Goal: Task Accomplishment & Management: Complete application form

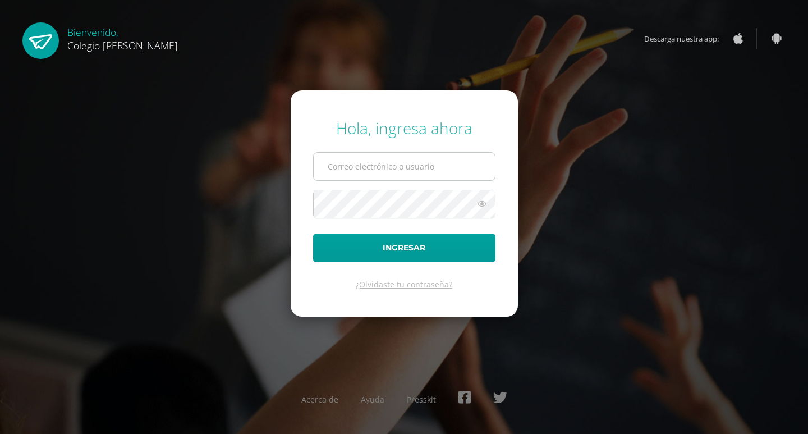
click at [358, 163] on input "text" at bounding box center [404, 167] width 181 height 28
type input "[PERSON_NAME][EMAIL_ADDRESS][DOMAIN_NAME]"
click at [313, 234] on button "Ingresar" at bounding box center [404, 248] width 182 height 29
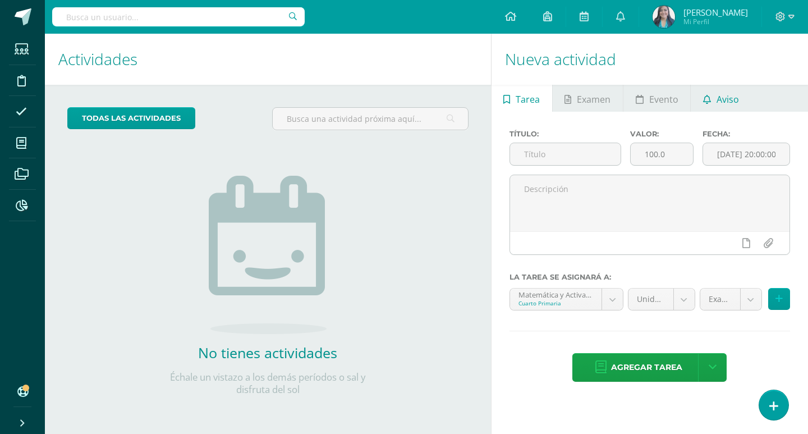
click at [729, 100] on span "Aviso" at bounding box center [728, 99] width 22 height 27
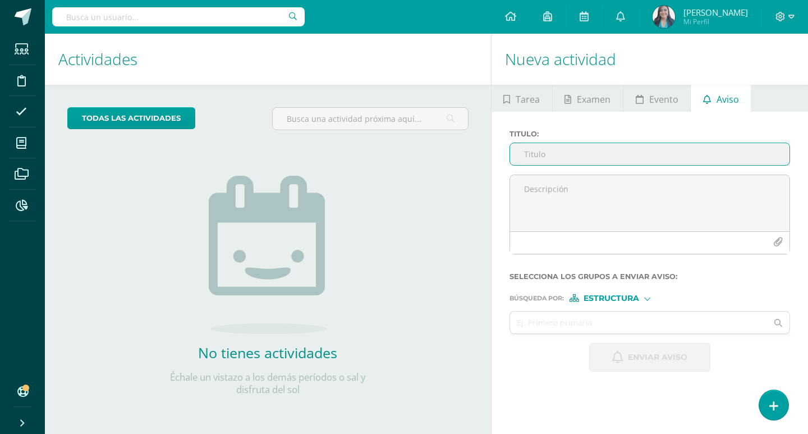
click at [628, 161] on input "Titulo :" at bounding box center [650, 154] width 280 height 22
click at [627, 154] on input "Titulo :" at bounding box center [650, 154] width 280 height 22
click at [654, 158] on input "Titulo :" at bounding box center [650, 154] width 280 height 22
click at [660, 150] on input "Titulo :" at bounding box center [650, 154] width 280 height 22
click at [659, 151] on input "Titulo :" at bounding box center [650, 154] width 280 height 22
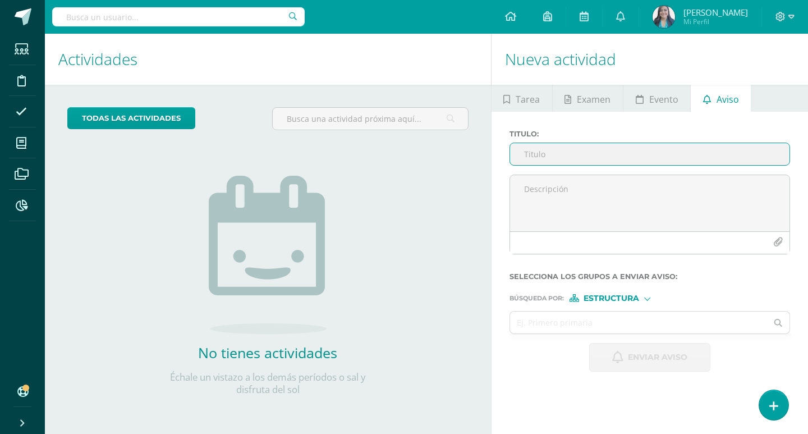
click at [723, 153] on input "Titulo :" at bounding box center [650, 154] width 280 height 22
click at [21, 90] on span at bounding box center [21, 79] width 25 height 25
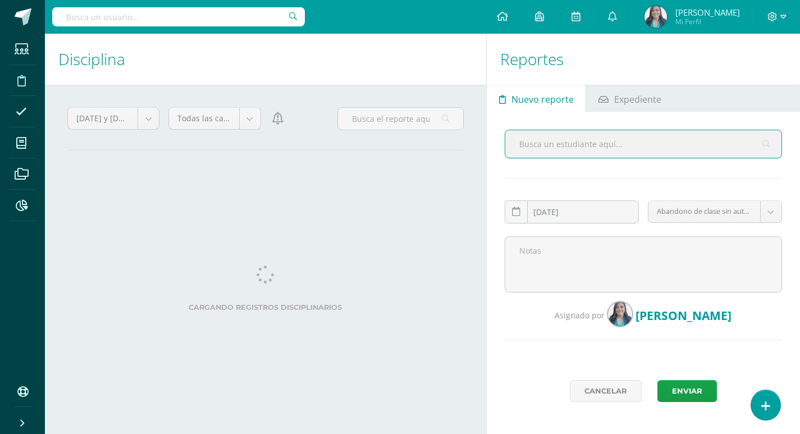
click at [566, 146] on input "text" at bounding box center [643, 144] width 276 height 28
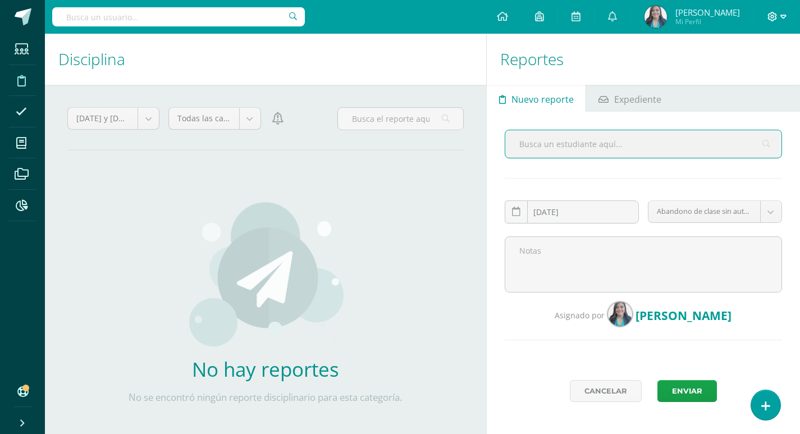
click at [775, 19] on icon at bounding box center [772, 17] width 10 height 10
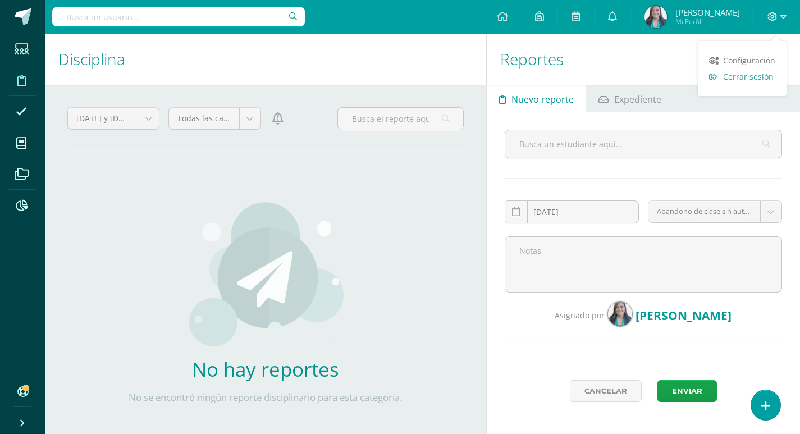
click at [765, 73] on span "Cerrar sesión" at bounding box center [748, 76] width 51 height 11
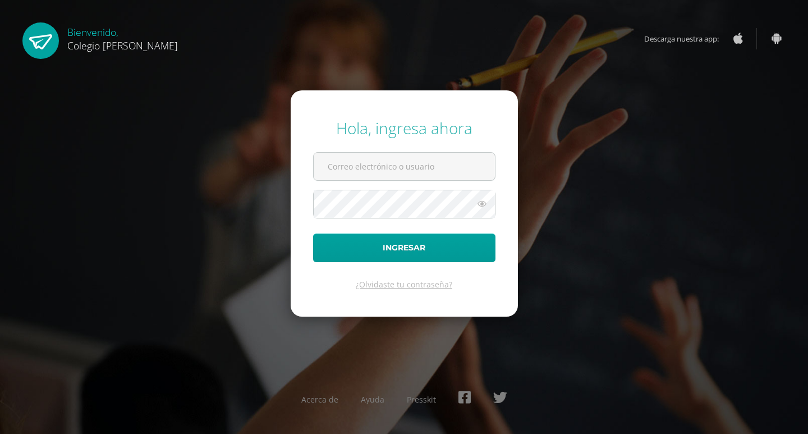
click at [662, 99] on div "Hola, ingresa ahora Ingresar ¿Olvidaste tu contraseña? Acerca de Ayuda Presskit" at bounding box center [404, 217] width 817 height 434
click at [362, 172] on input "text" at bounding box center [404, 167] width 181 height 28
type input "oscardelaguila@osoriosandoval.edu.gt"
click at [481, 203] on icon at bounding box center [482, 203] width 15 height 13
click at [313, 234] on button "Ingresar" at bounding box center [404, 248] width 182 height 29
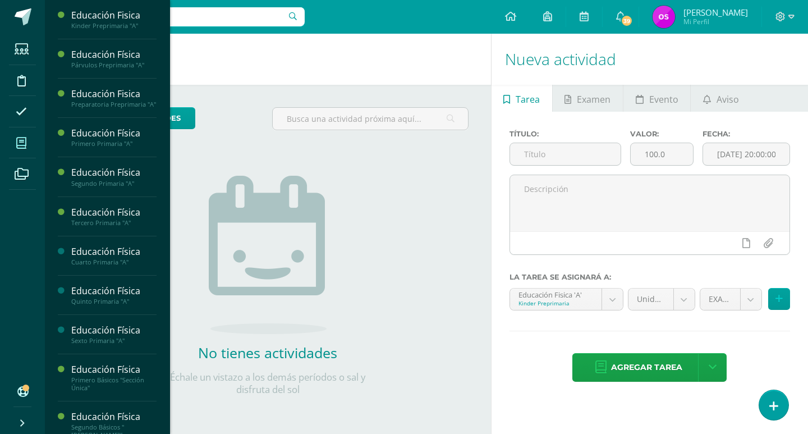
click at [16, 148] on span at bounding box center [21, 142] width 25 height 25
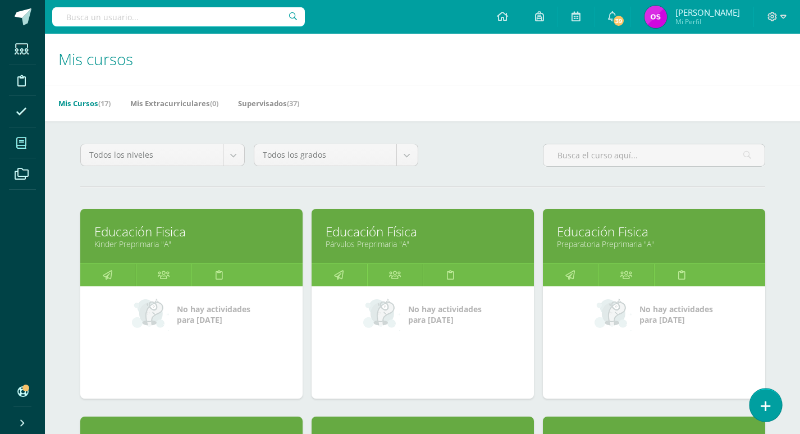
click at [765, 408] on icon at bounding box center [766, 406] width 10 height 13
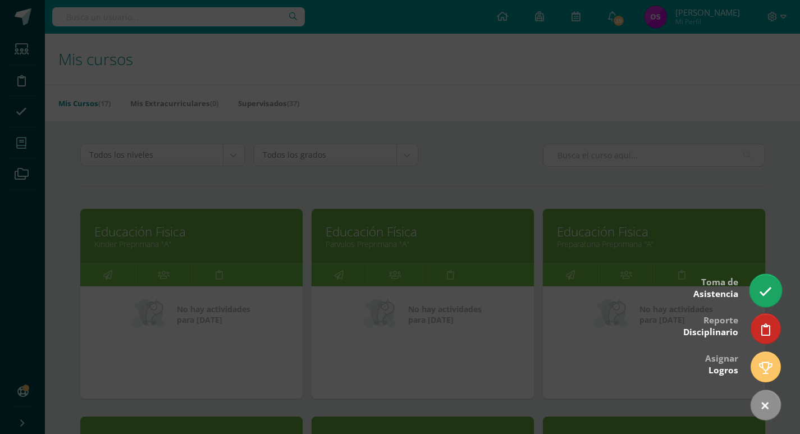
click at [765, 291] on icon at bounding box center [765, 291] width 13 height 13
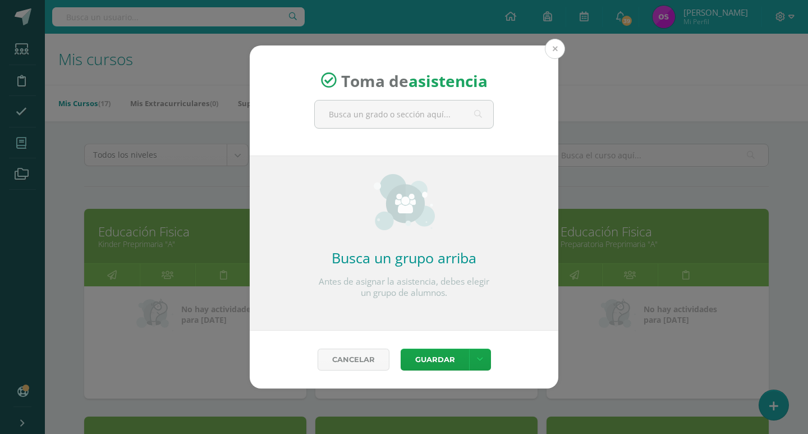
click at [556, 52] on button at bounding box center [555, 49] width 20 height 20
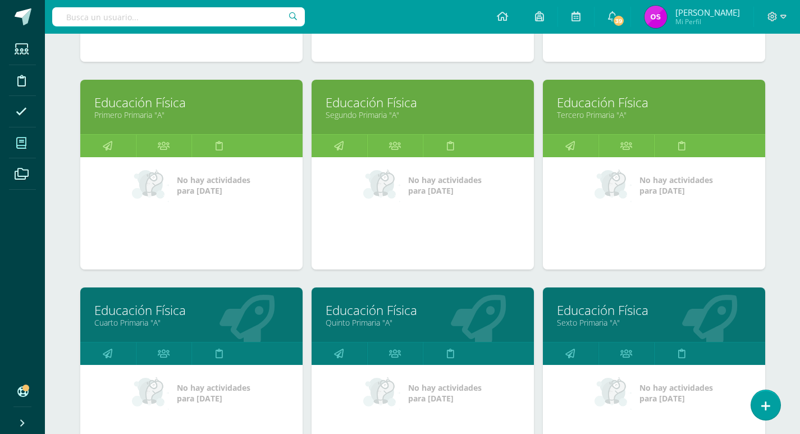
scroll to position [393, 0]
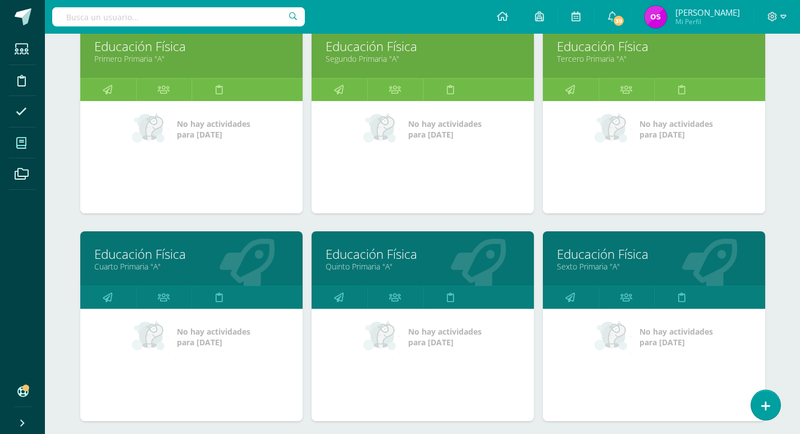
click at [589, 262] on link "Sexto Primaria "A"" at bounding box center [654, 266] width 194 height 11
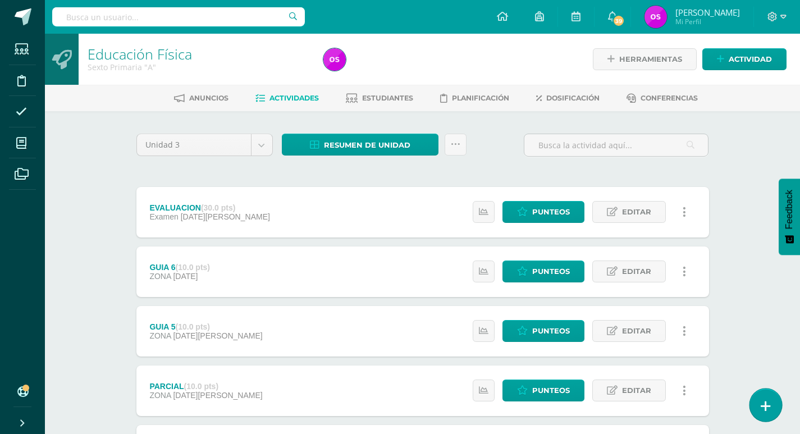
click at [760, 404] on link at bounding box center [765, 404] width 32 height 33
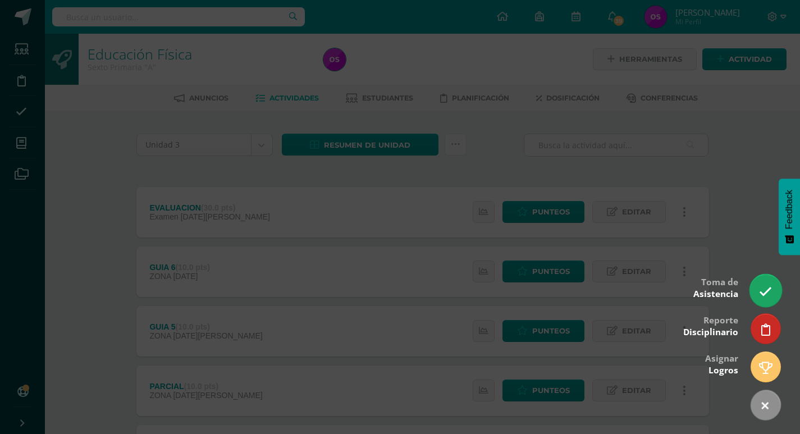
click at [763, 299] on link at bounding box center [765, 290] width 32 height 33
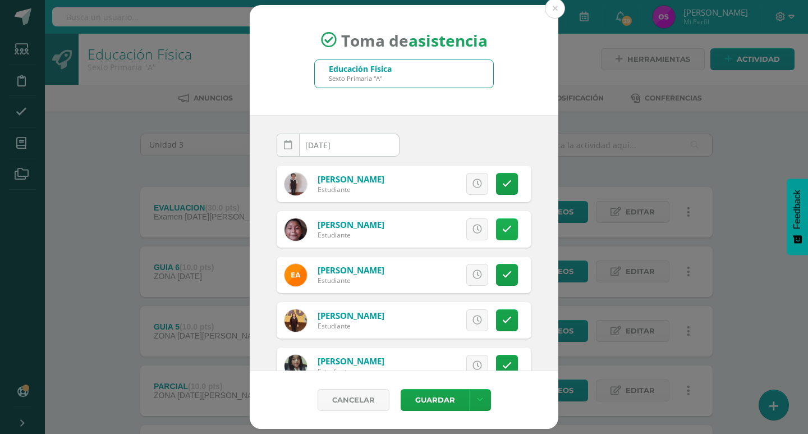
click at [502, 231] on icon at bounding box center [507, 230] width 10 height 10
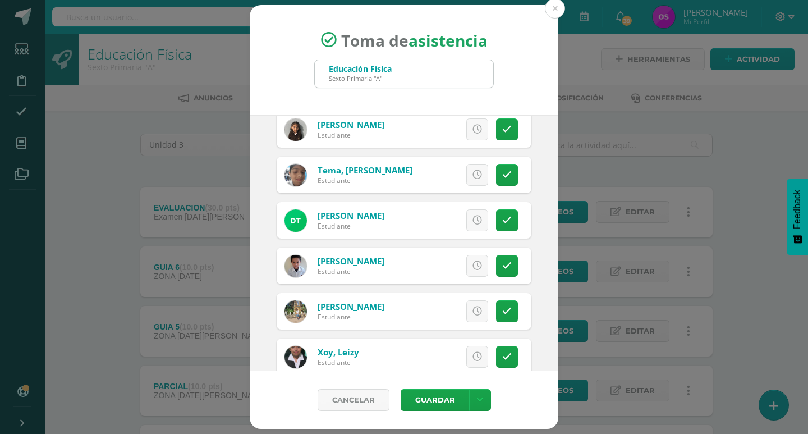
scroll to position [941, 0]
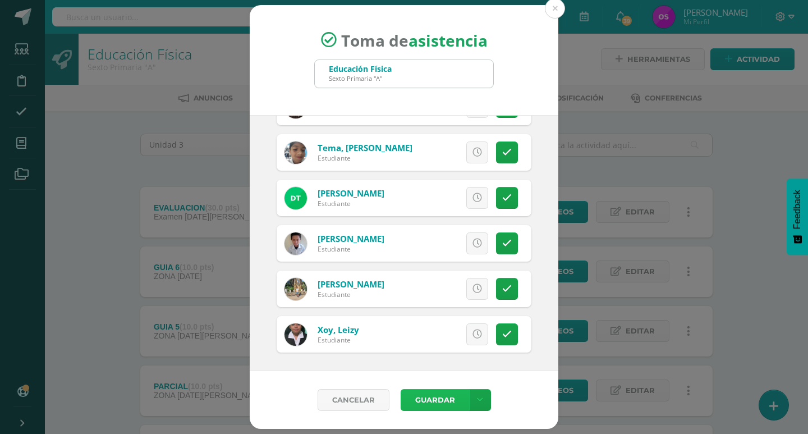
click at [438, 400] on button "Guardar" at bounding box center [435, 400] width 68 height 22
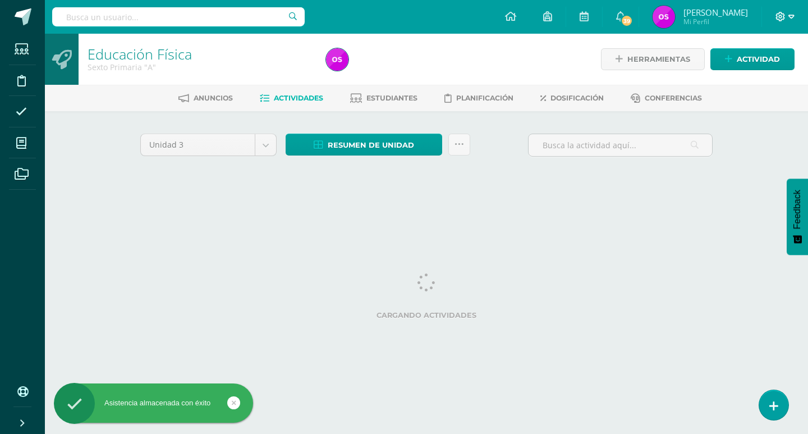
click at [793, 16] on icon at bounding box center [792, 17] width 6 height 10
click at [731, 79] on span "Cerrar sesión" at bounding box center [756, 76] width 51 height 11
